Goal: Task Accomplishment & Management: Manage account settings

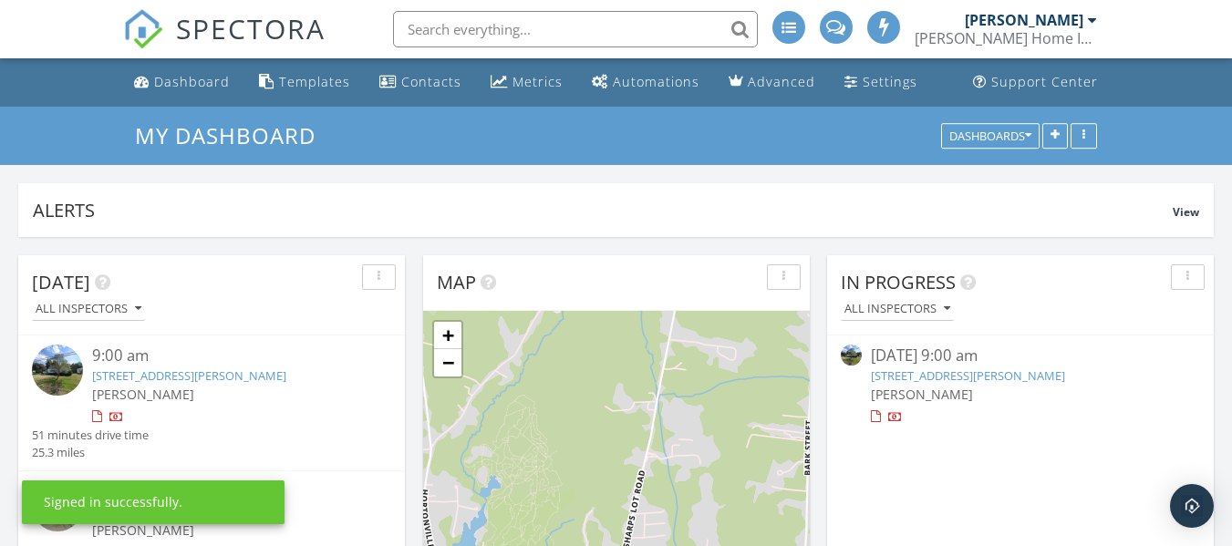
scroll to position [392, 387]
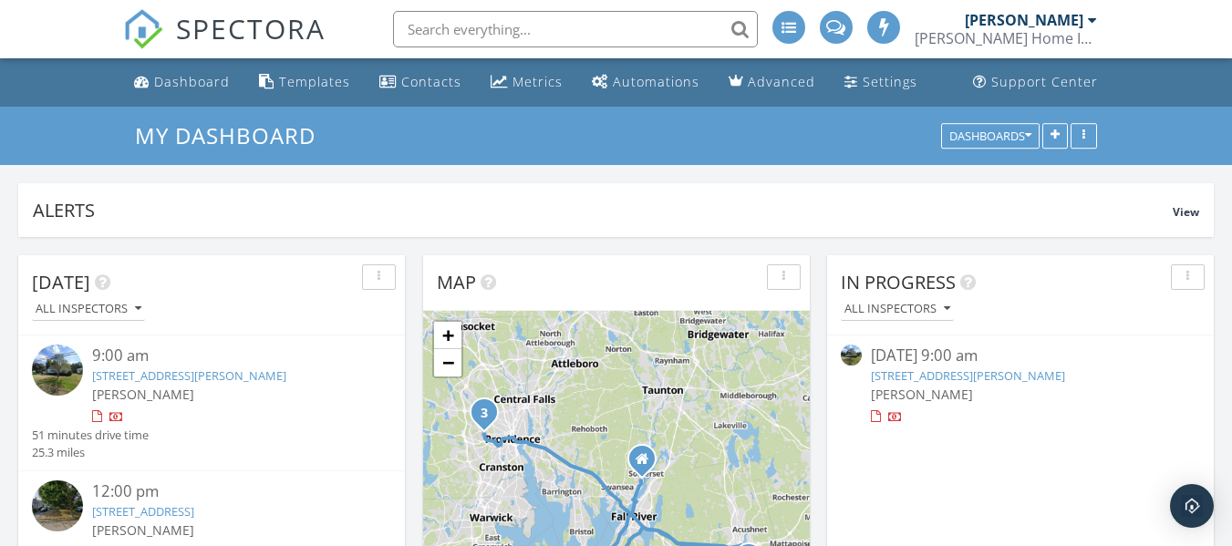
click at [965, 395] on div "[PERSON_NAME]" at bounding box center [1020, 394] width 299 height 19
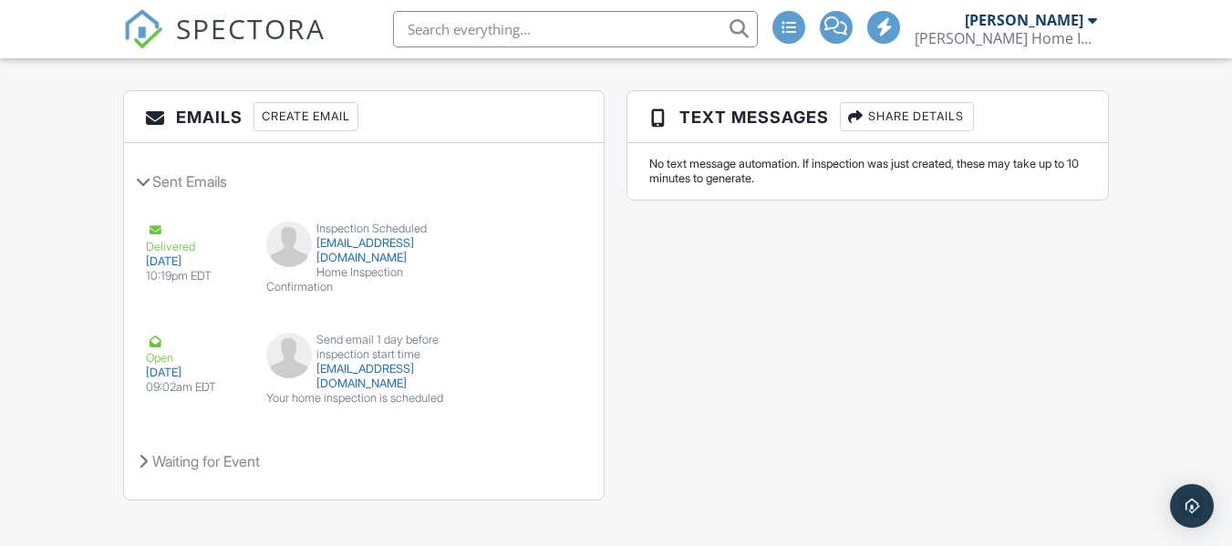
scroll to position [2280, 0]
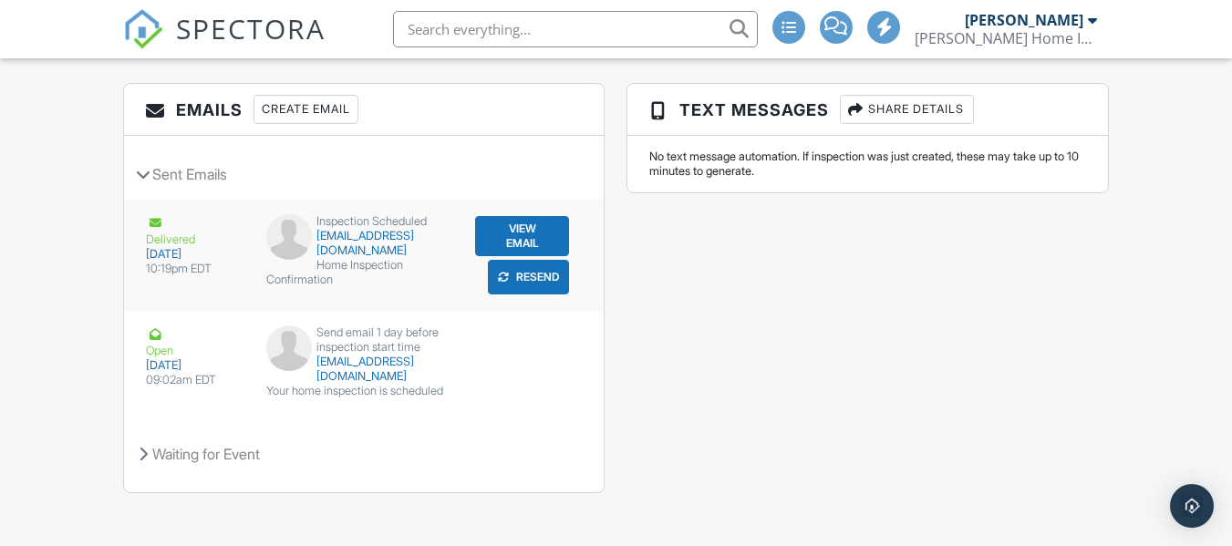
click at [524, 232] on button "View Email" at bounding box center [522, 236] width 95 height 40
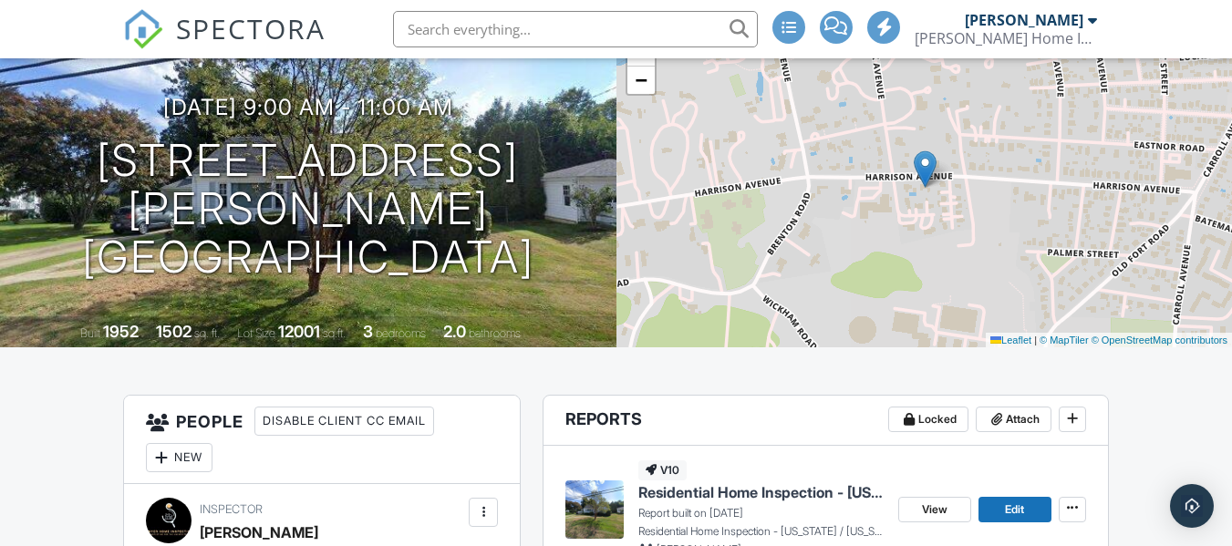
scroll to position [0, 0]
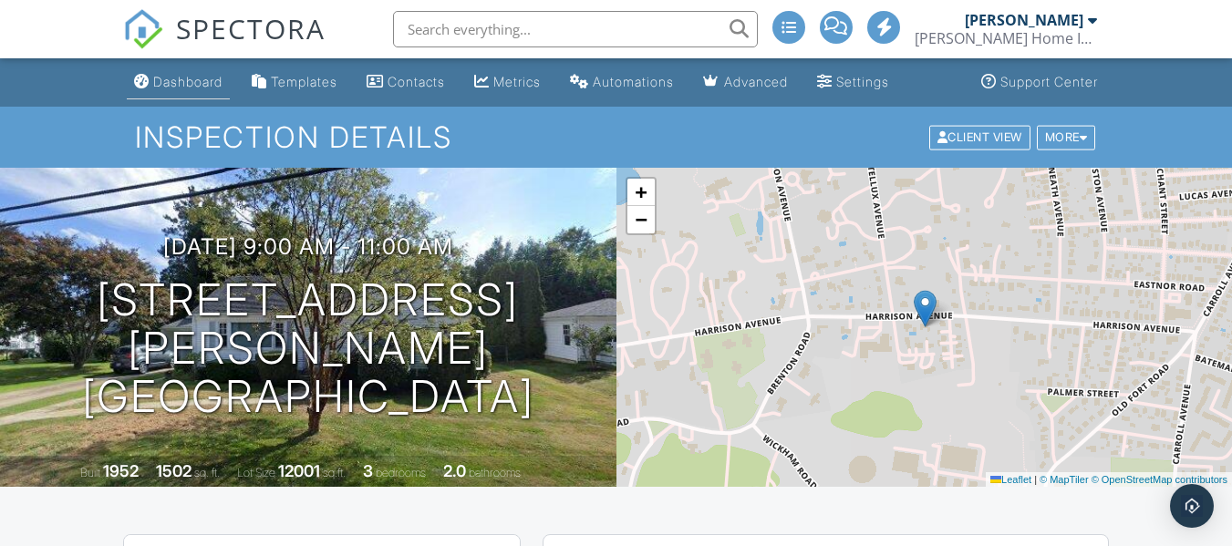
click at [190, 88] on div "Dashboard" at bounding box center [187, 82] width 69 height 16
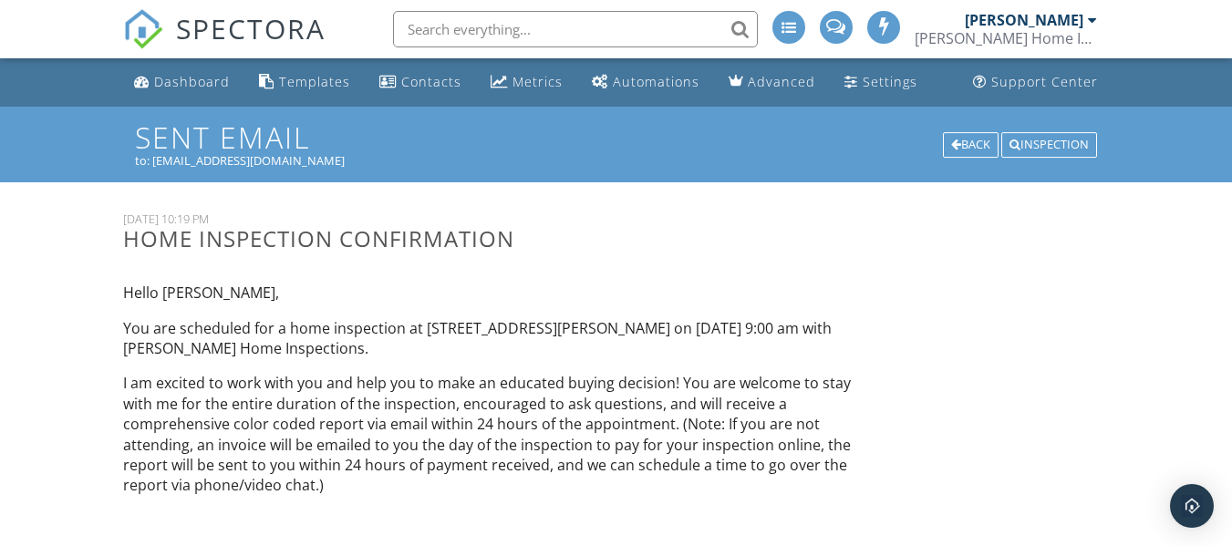
click at [450, 412] on p "I am excited to work with you and help you to make an educated buying decision!…" at bounding box center [490, 434] width 734 height 122
click at [192, 89] on div "Dashboard" at bounding box center [192, 81] width 76 height 17
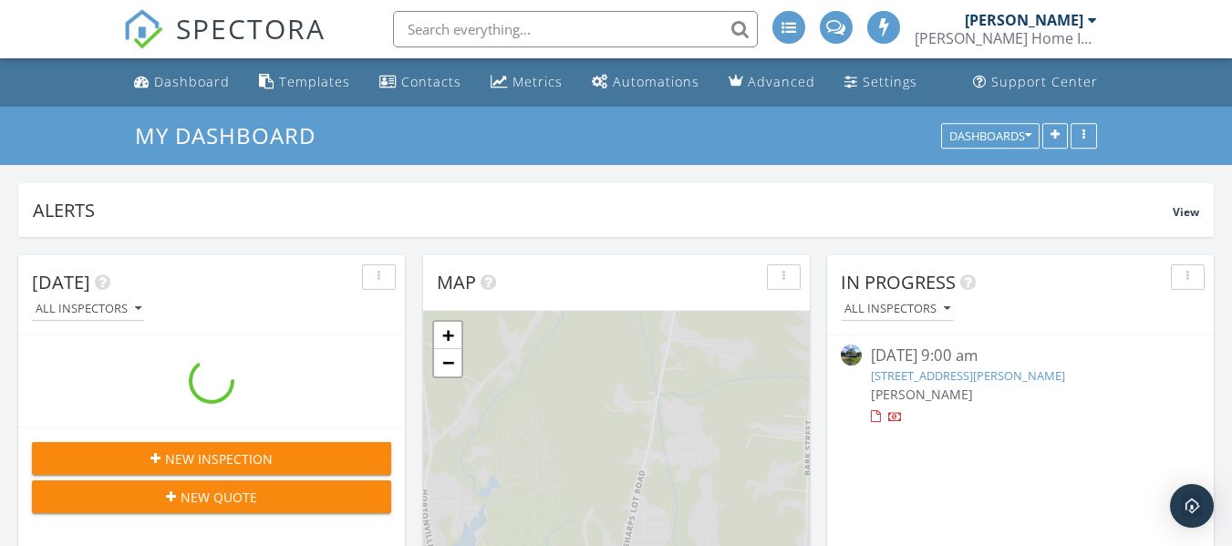
scroll to position [392, 387]
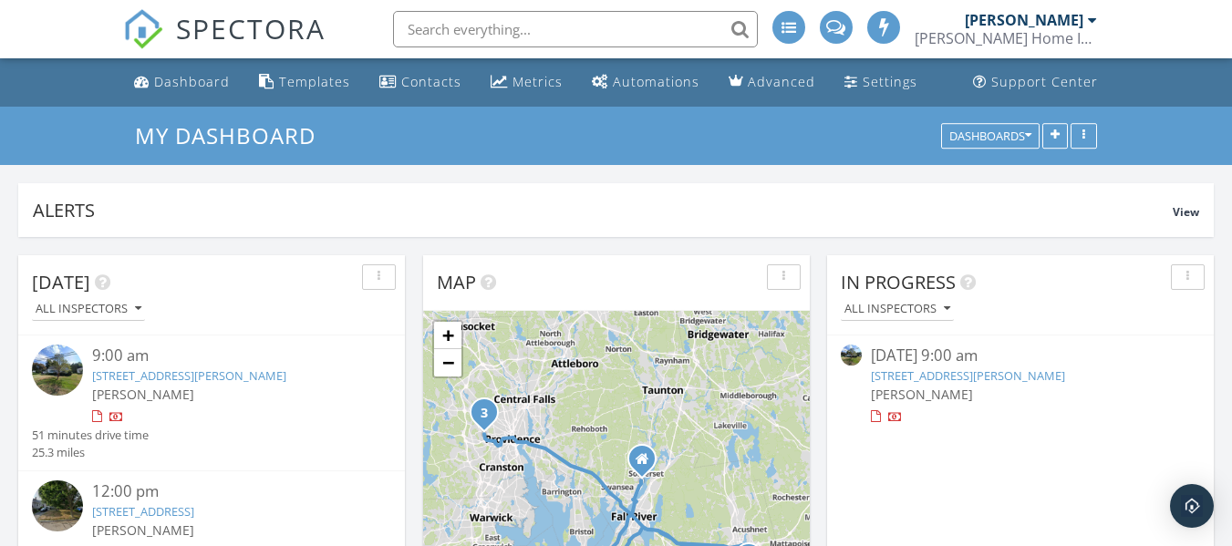
click at [1008, 395] on div "[PERSON_NAME]" at bounding box center [1020, 394] width 299 height 19
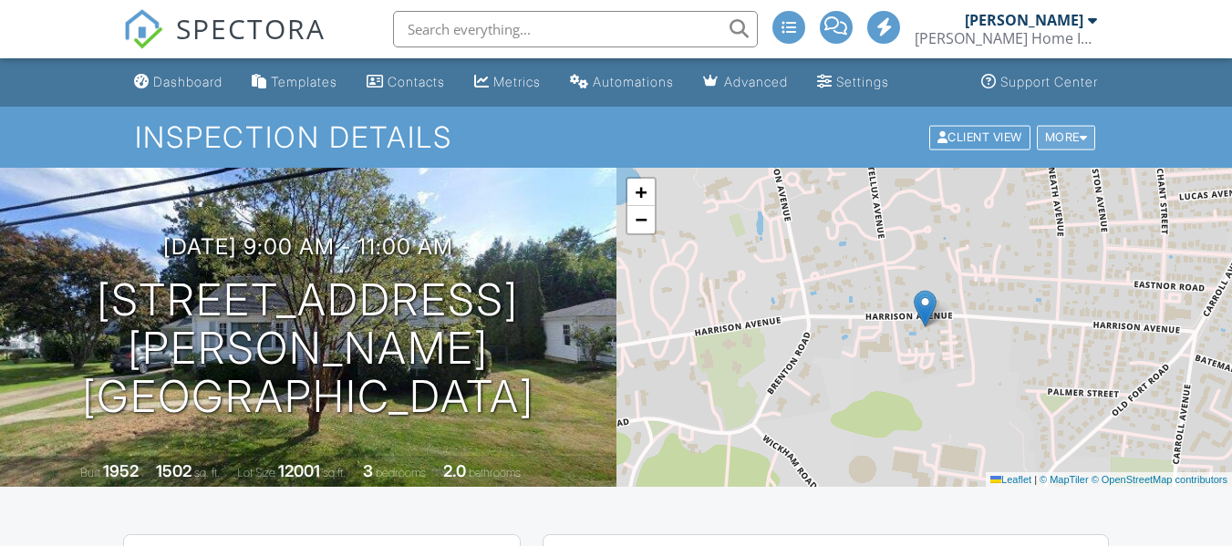
click at [1061, 149] on div "More" at bounding box center [1066, 137] width 59 height 25
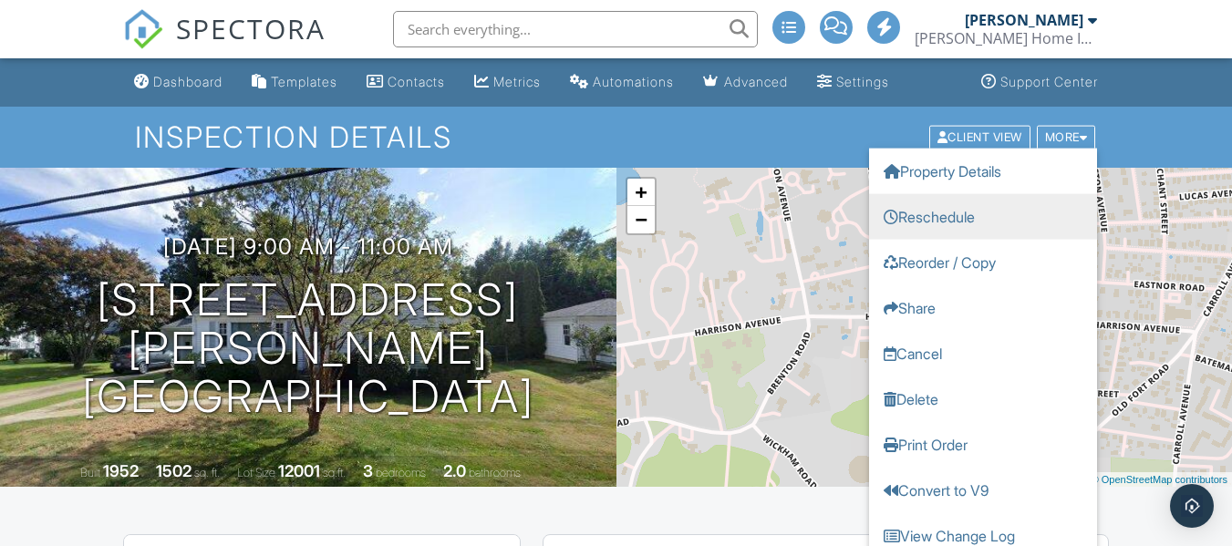
click at [1009, 206] on link "Reschedule" at bounding box center [983, 216] width 228 height 46
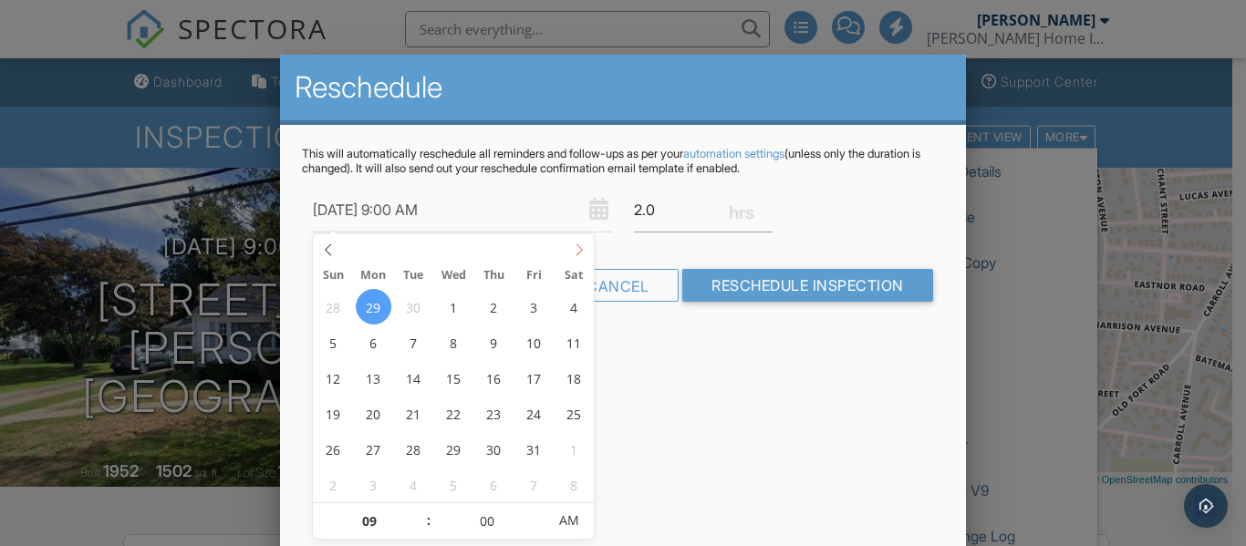
click at [581, 249] on icon at bounding box center [579, 250] width 6 height 12
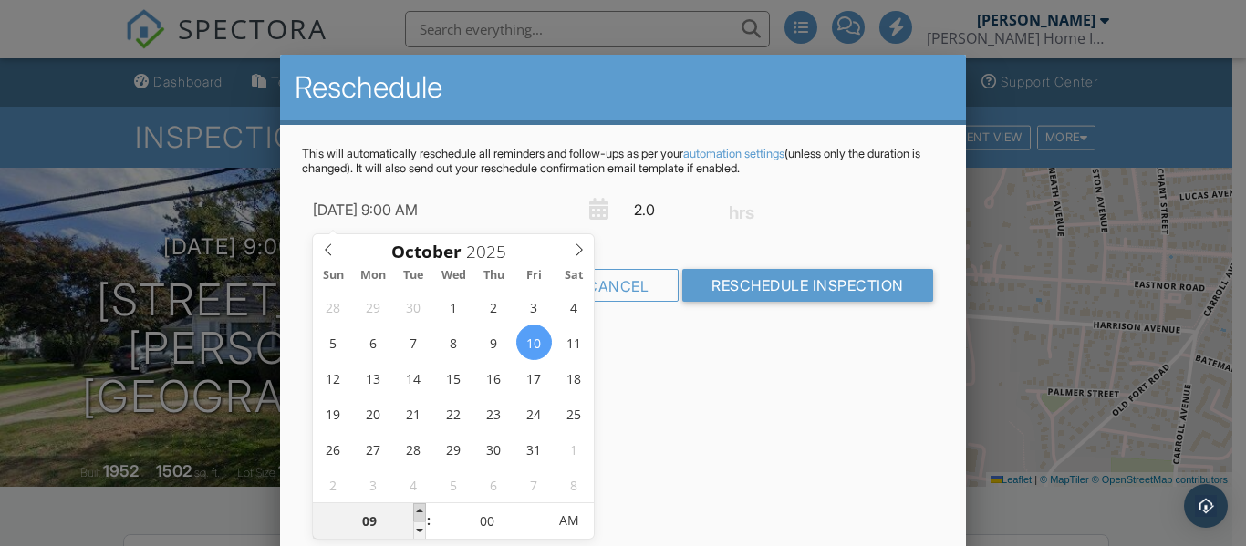
type input "10/10/2025 10:00 AM"
type input "10"
click at [421, 510] on span at bounding box center [419, 512] width 13 height 18
type input "10/10/2025 11:00 AM"
type input "11"
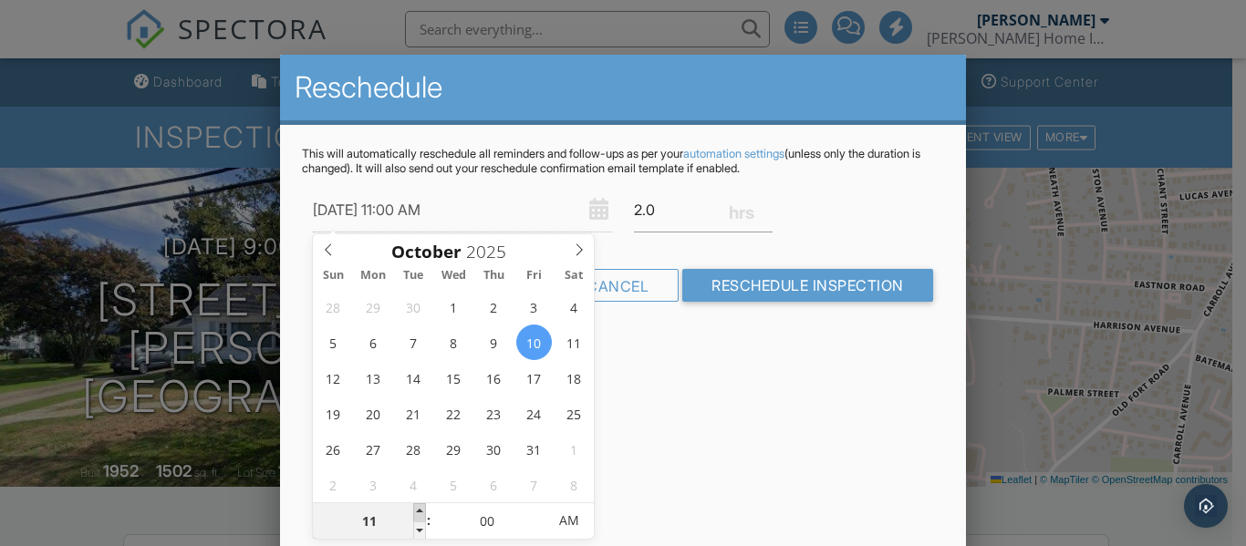
click at [421, 510] on span at bounding box center [419, 512] width 13 height 18
type input "10/10/2025 12:00 PM"
type input "12"
click at [421, 510] on span at bounding box center [419, 512] width 13 height 18
type input "[DATE] 1:00 PM"
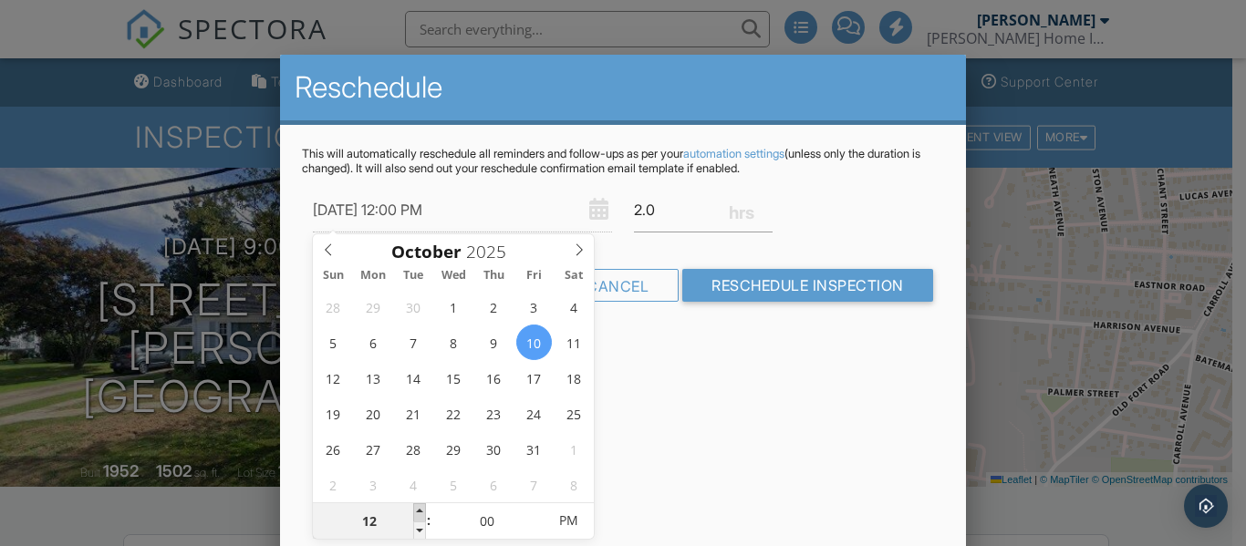
type input "01"
click at [421, 510] on span at bounding box center [419, 512] width 13 height 18
click at [767, 387] on div "Reschedule This will automatically reschedule all reminders and follow-ups as p…" at bounding box center [622, 374] width 685 height 638
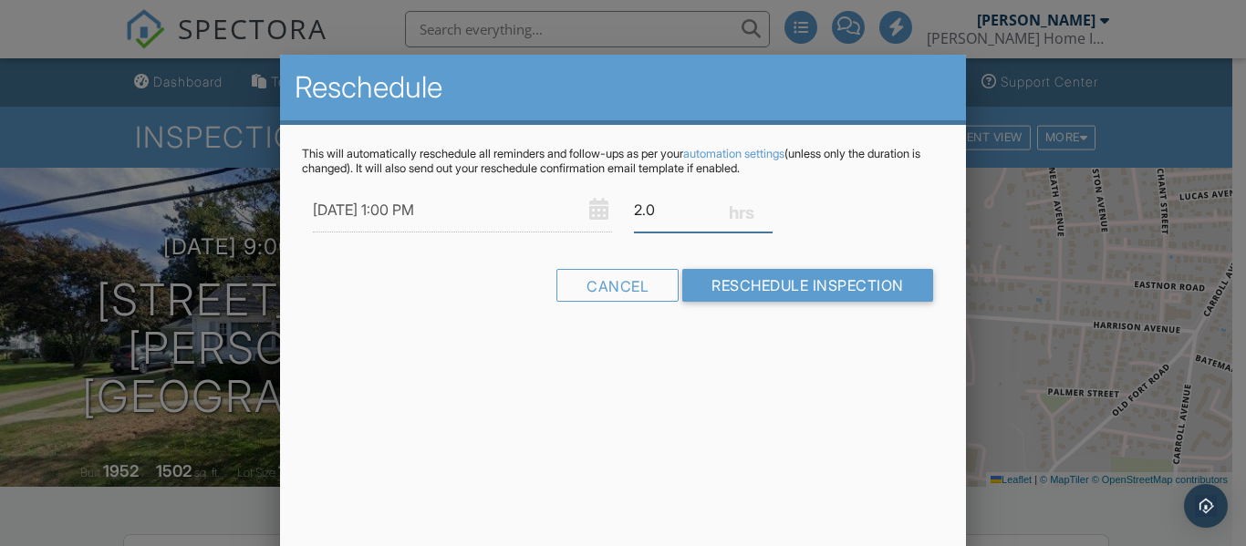
click at [642, 209] on input "2.0" at bounding box center [703, 210] width 139 height 45
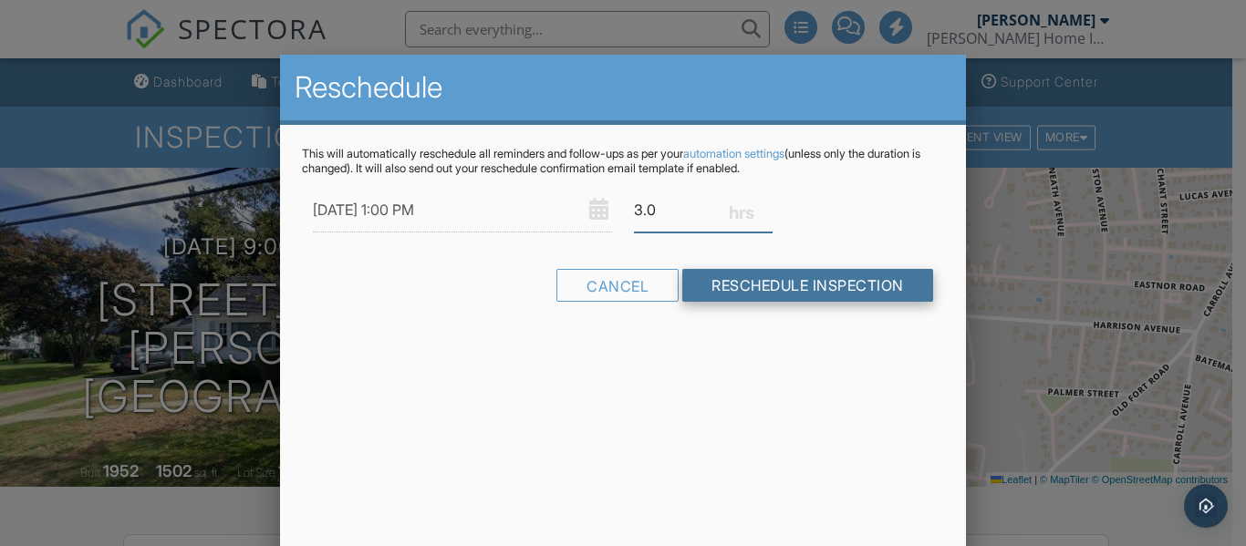
type input "3.0"
click at [793, 278] on input "Reschedule Inspection" at bounding box center [807, 285] width 251 height 33
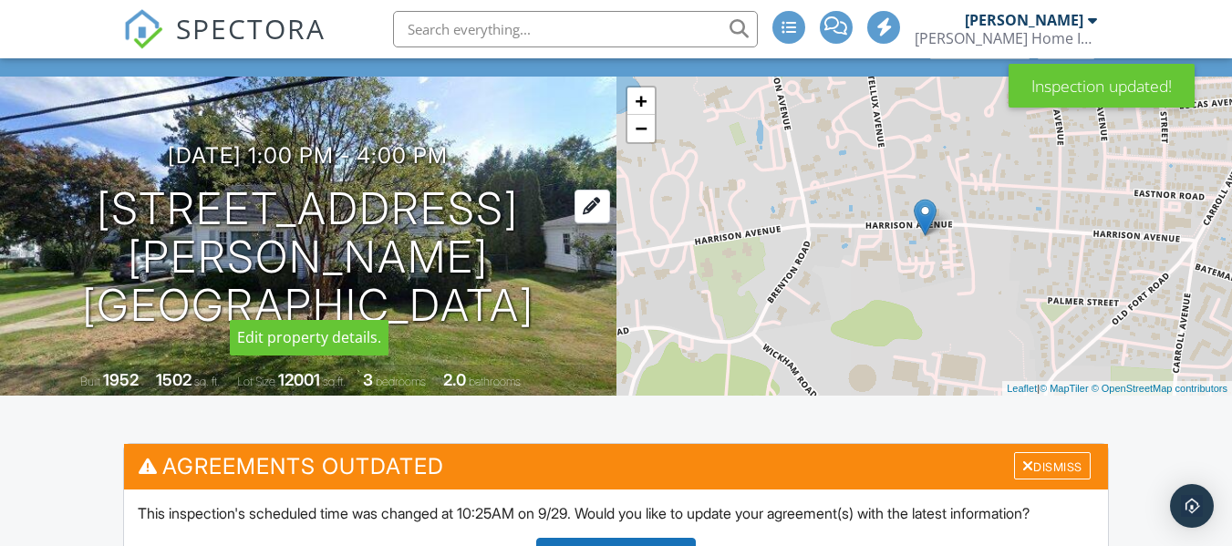
click at [575, 223] on div at bounding box center [593, 207] width 36 height 34
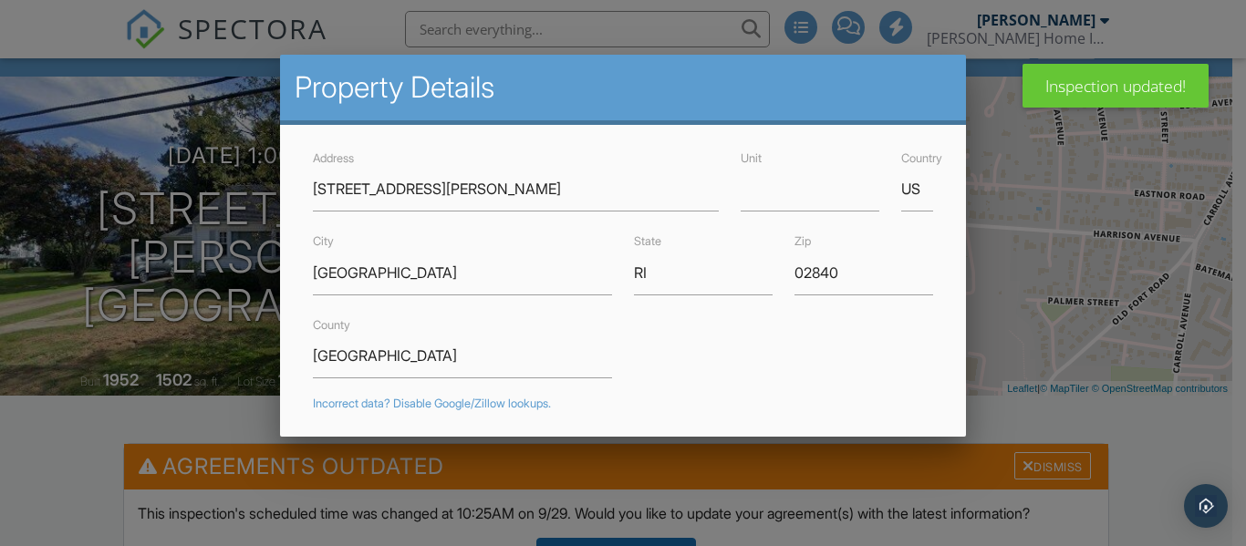
click at [681, 344] on div "County Newport" at bounding box center [622, 346] width 641 height 65
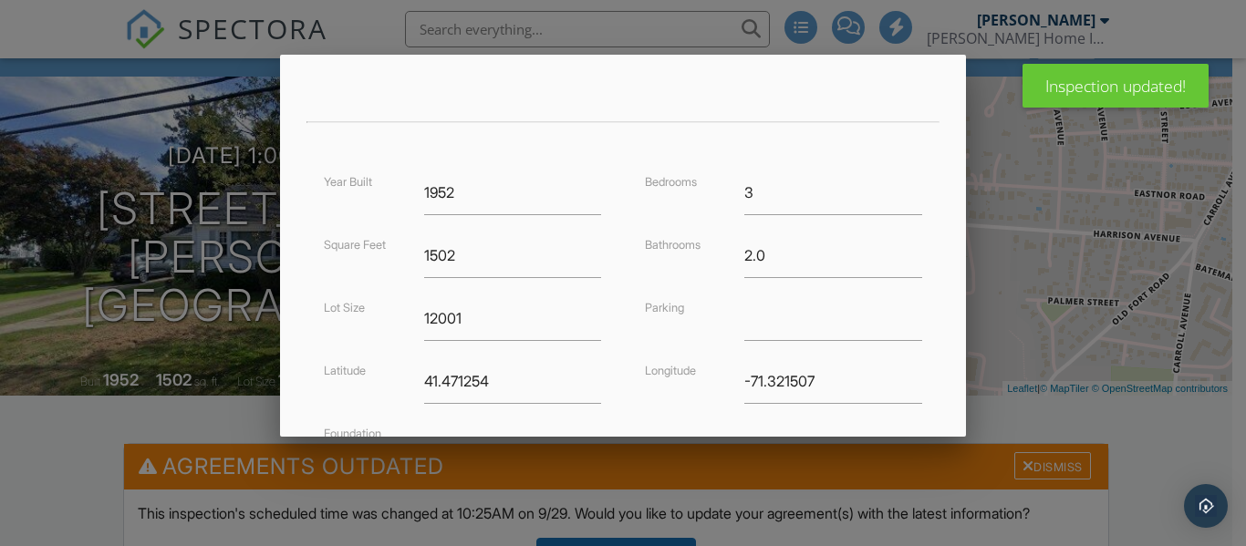
scroll to position [365, 0]
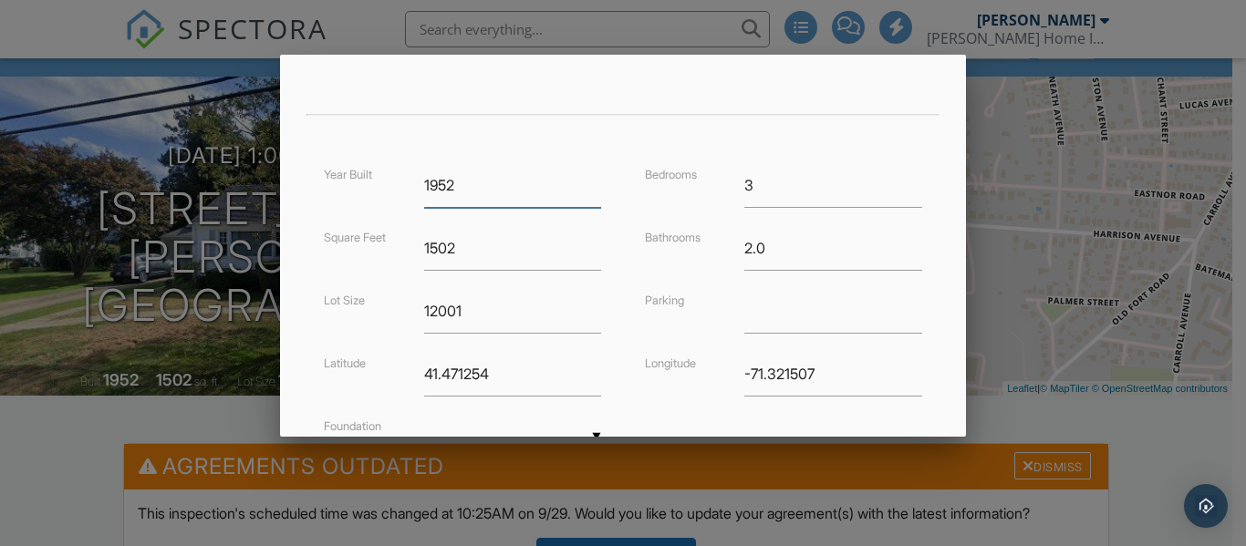
drag, startPoint x: 444, startPoint y: 183, endPoint x: 374, endPoint y: 182, distance: 70.3
click at [374, 182] on div "Year Built 1952" at bounding box center [462, 185] width 299 height 45
type input "2024"
drag, startPoint x: 467, startPoint y: 251, endPoint x: 359, endPoint y: 255, distance: 107.7
click at [359, 255] on div "Square Feet 1502" at bounding box center [462, 248] width 299 height 45
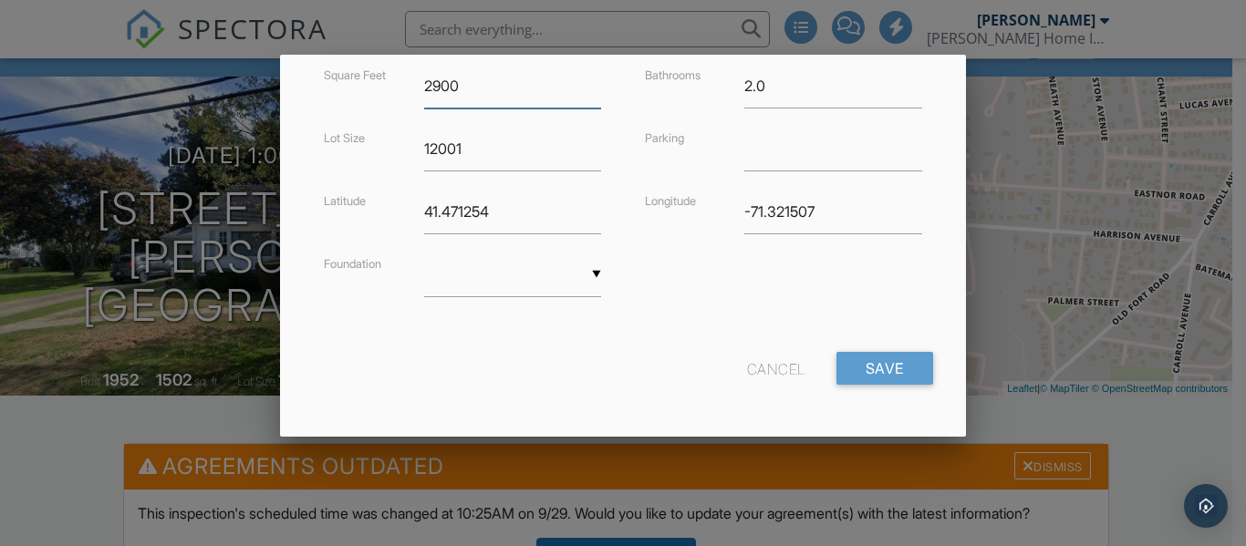
scroll to position [529, 0]
type input "2900"
click at [860, 359] on input "Save" at bounding box center [884, 366] width 97 height 33
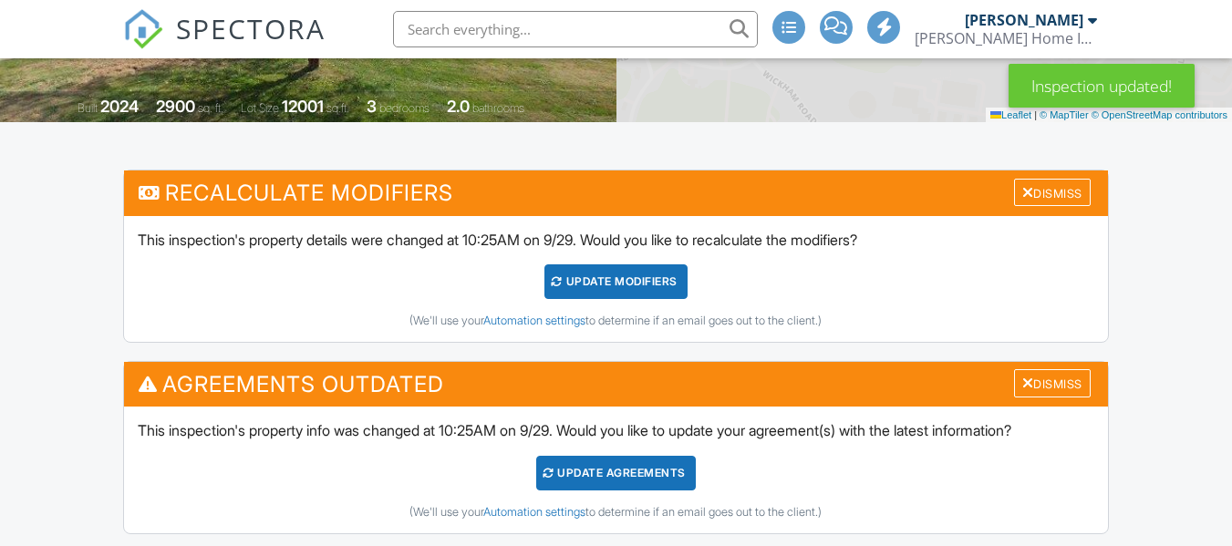
scroll to position [365, 0]
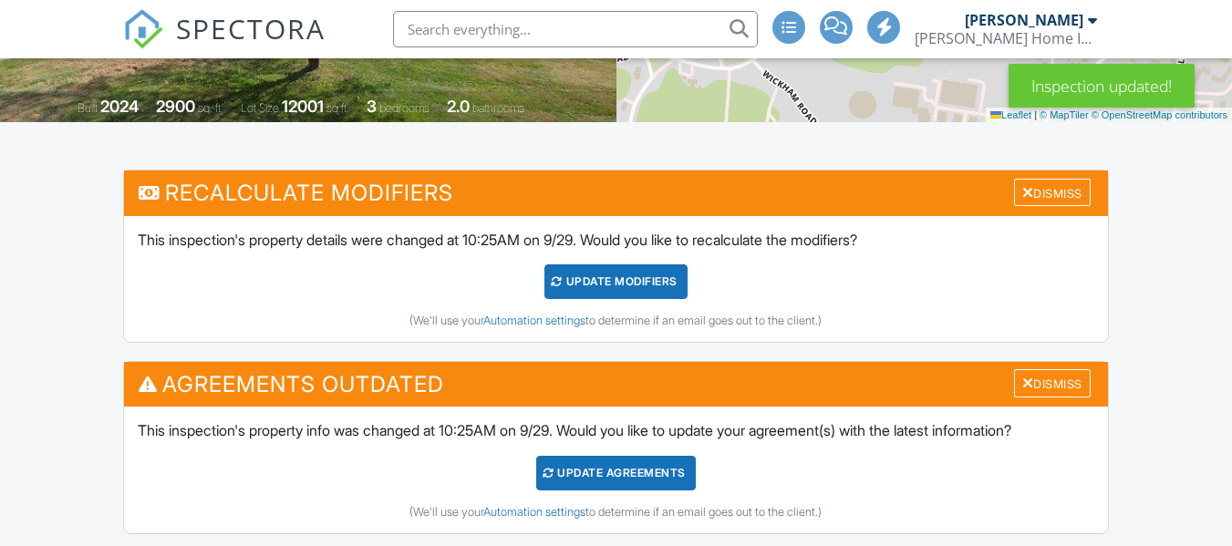
click at [665, 282] on div "UPDATE Modifiers" at bounding box center [616, 282] width 143 height 35
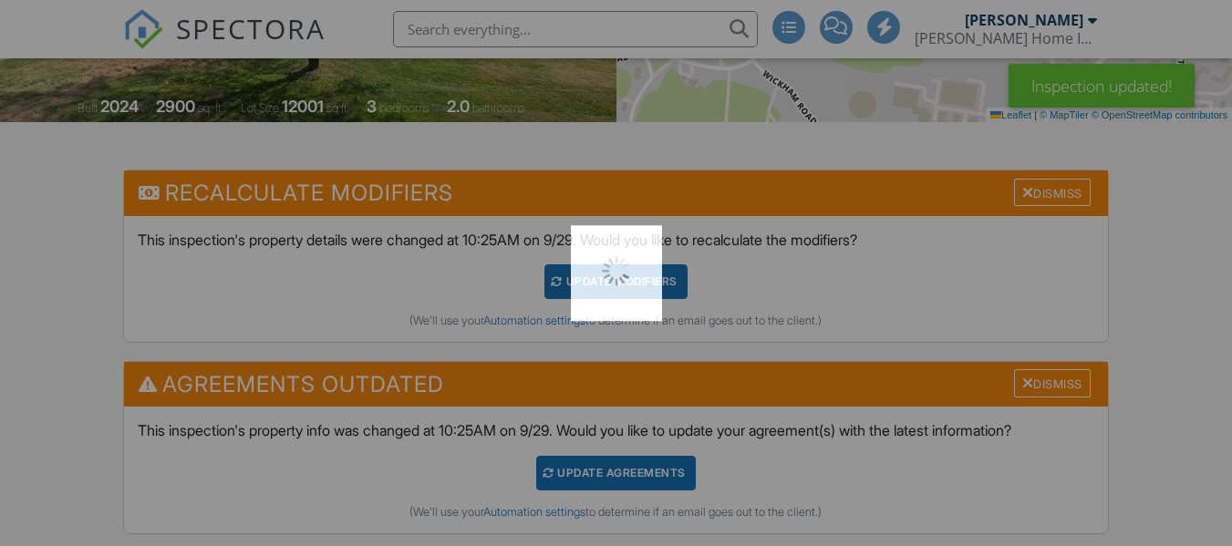
scroll to position [0, 0]
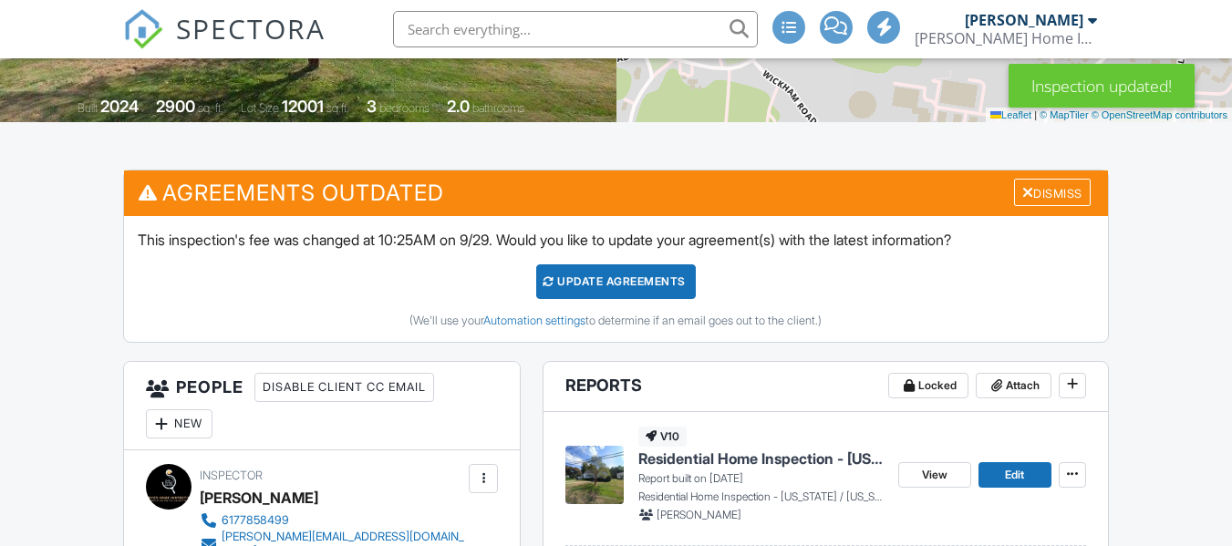
scroll to position [365, 0]
click at [650, 279] on div "Update Agreements" at bounding box center [616, 282] width 160 height 35
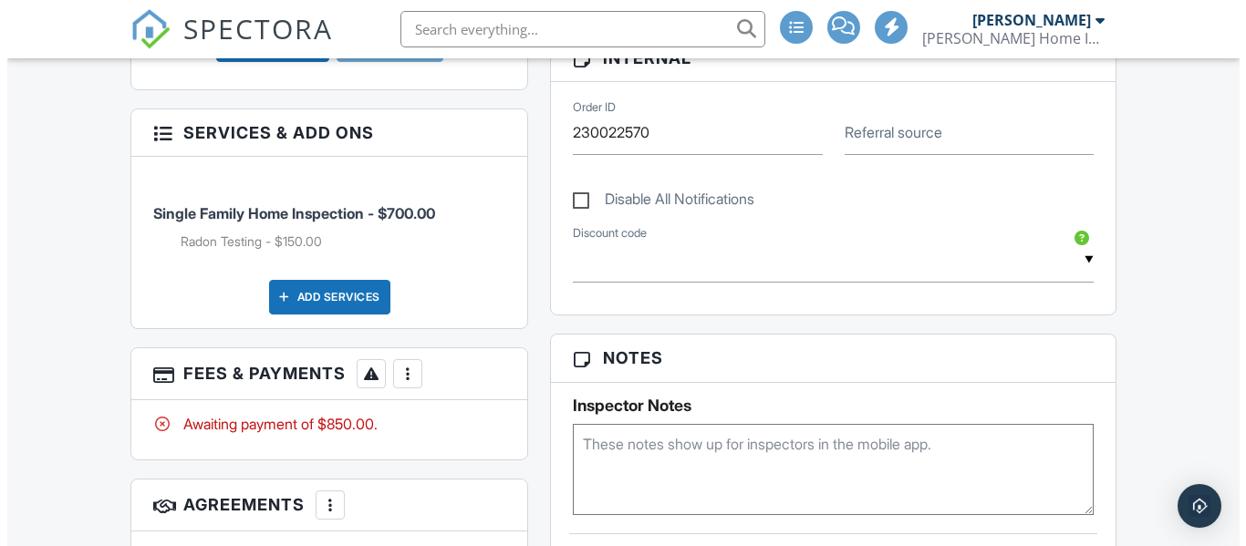
scroll to position [912, 0]
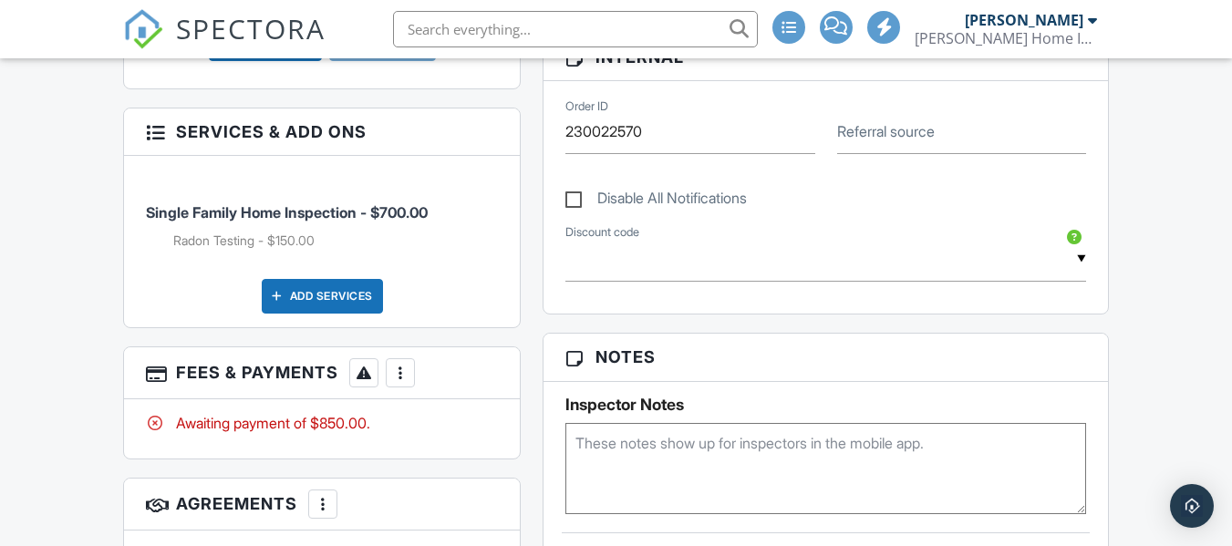
click at [368, 279] on div "Add Services" at bounding box center [322, 296] width 121 height 35
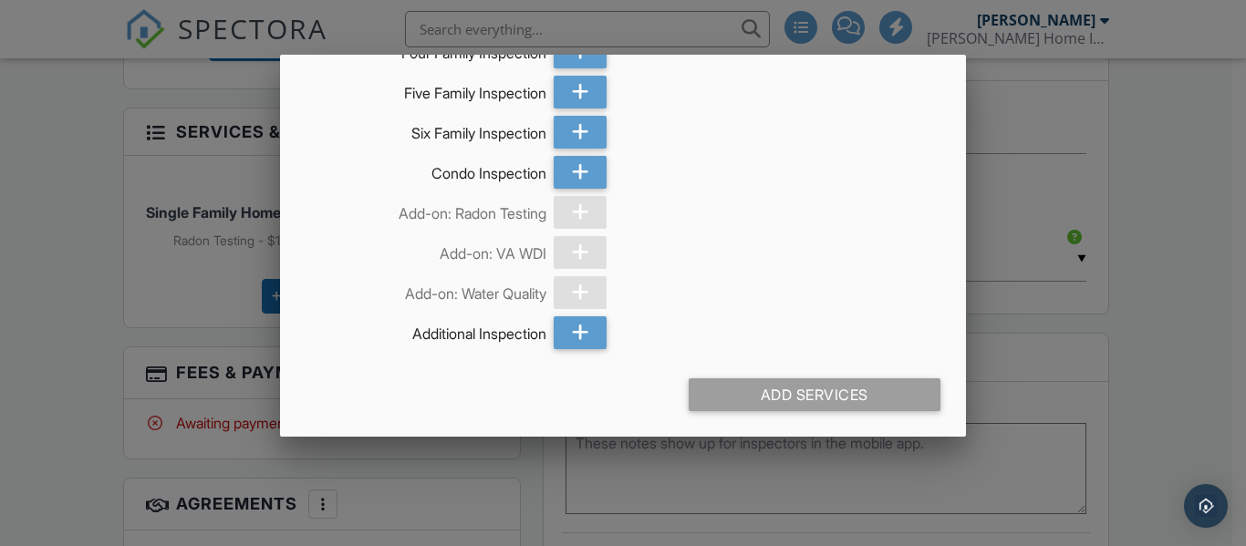
scroll to position [612, 0]
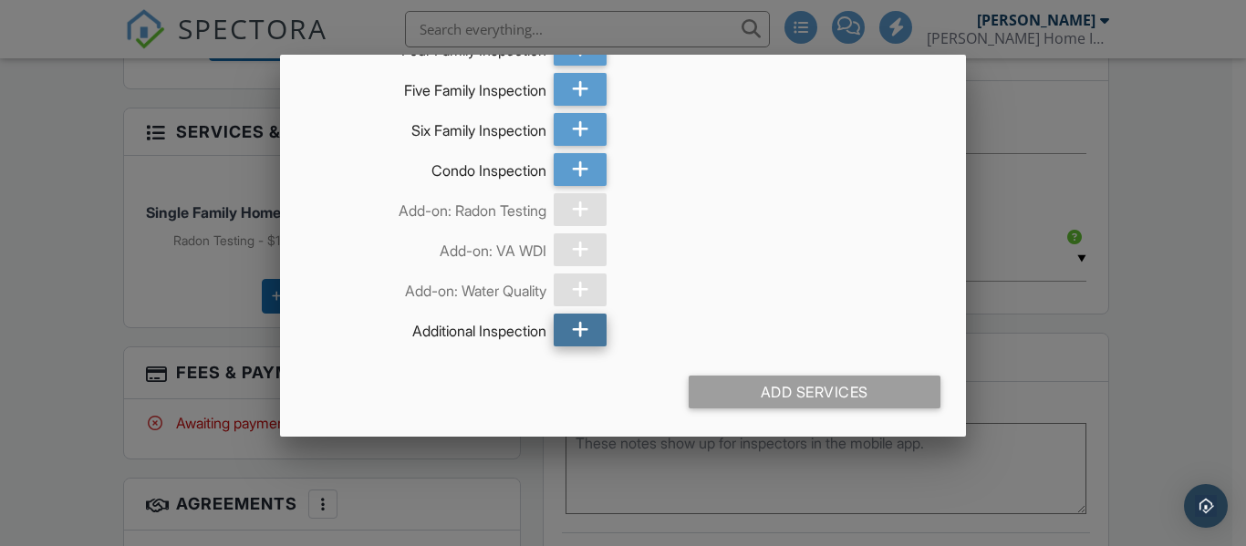
click at [585, 335] on div at bounding box center [580, 330] width 53 height 33
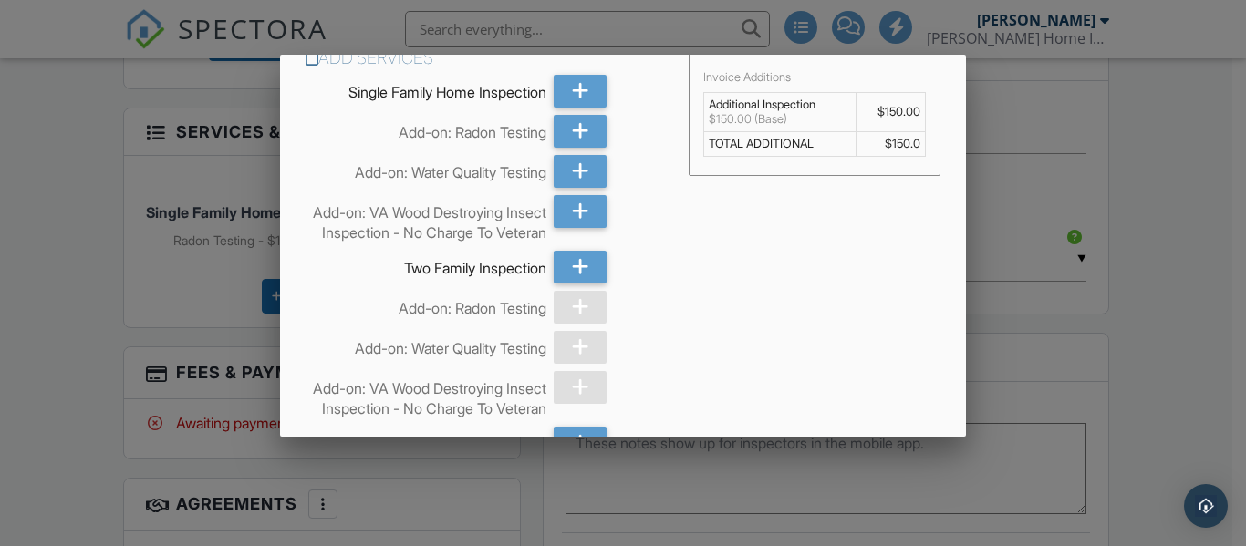
scroll to position [0, 0]
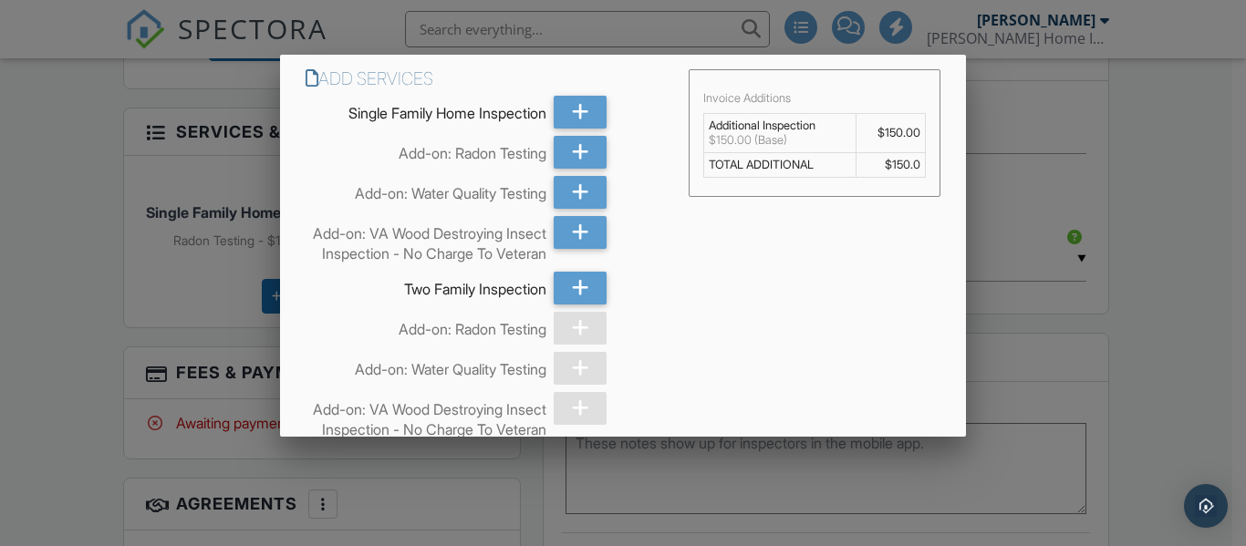
click at [761, 138] on div "$150.00 (Base)" at bounding box center [780, 140] width 142 height 15
click at [47, 161] on div at bounding box center [623, 250] width 1246 height 683
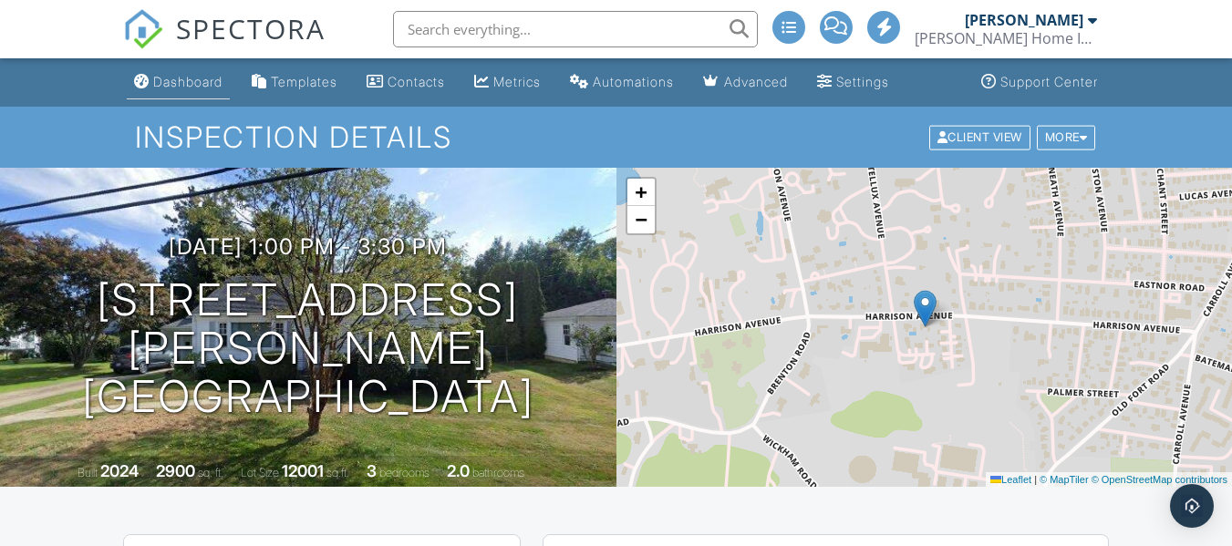
click at [208, 80] on div "Dashboard" at bounding box center [187, 82] width 69 height 16
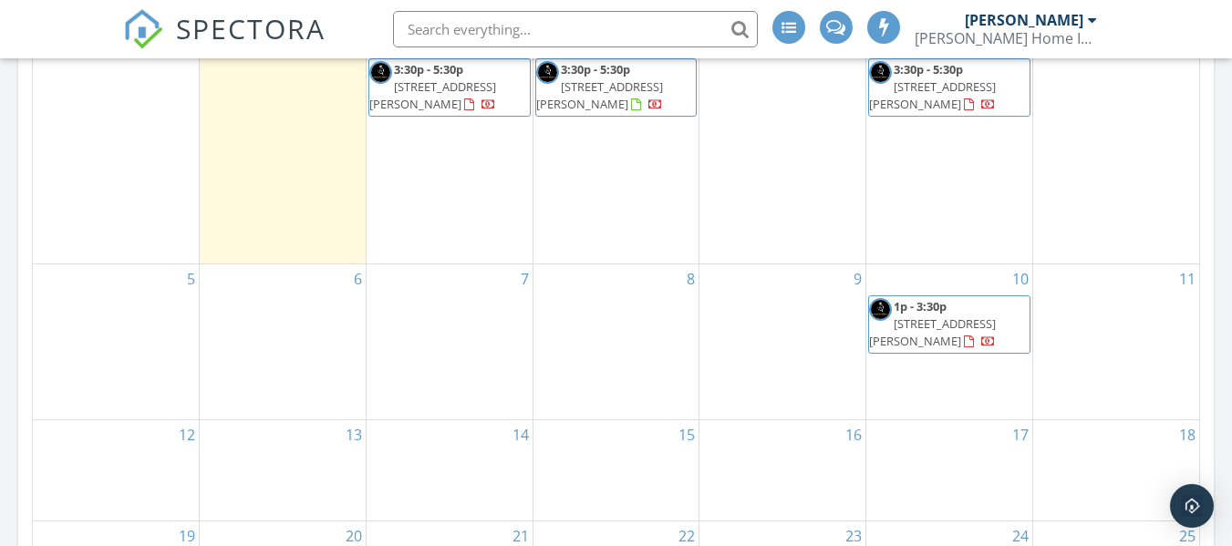
scroll to position [1094, 0]
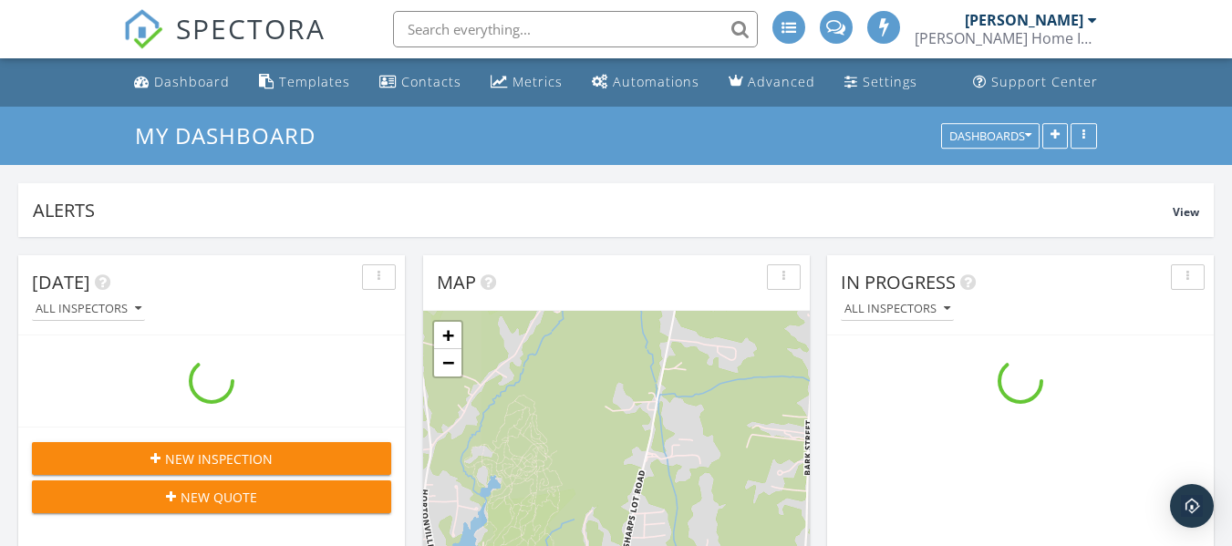
scroll to position [2509, 1260]
